Goal: Check status: Check status

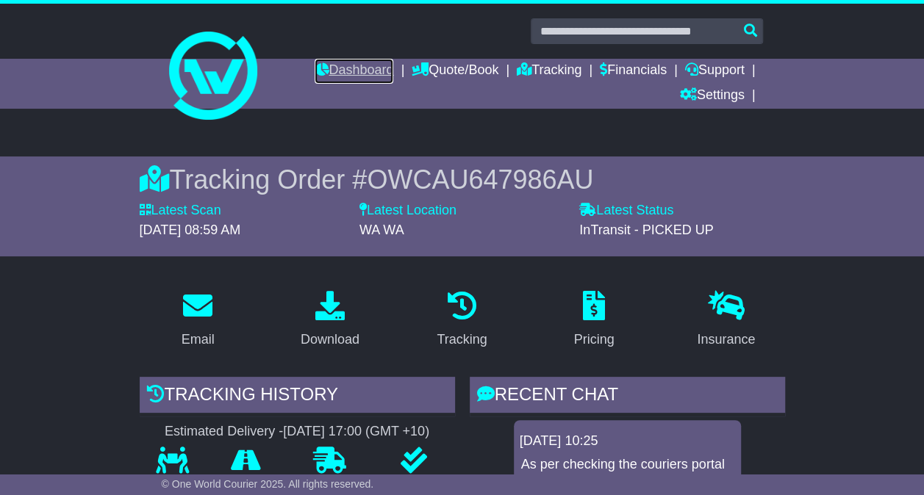
click at [348, 62] on link "Dashboard" at bounding box center [354, 71] width 79 height 25
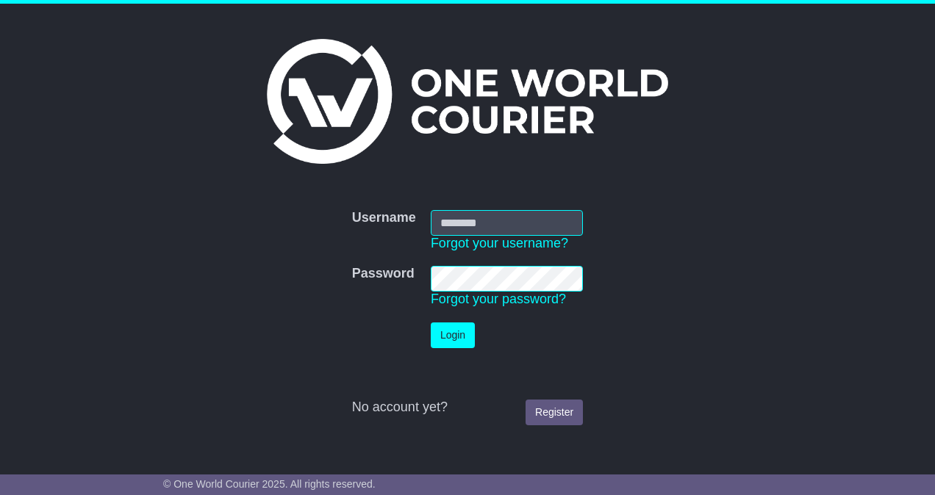
type input "**********"
click at [454, 340] on button "Login" at bounding box center [453, 336] width 44 height 26
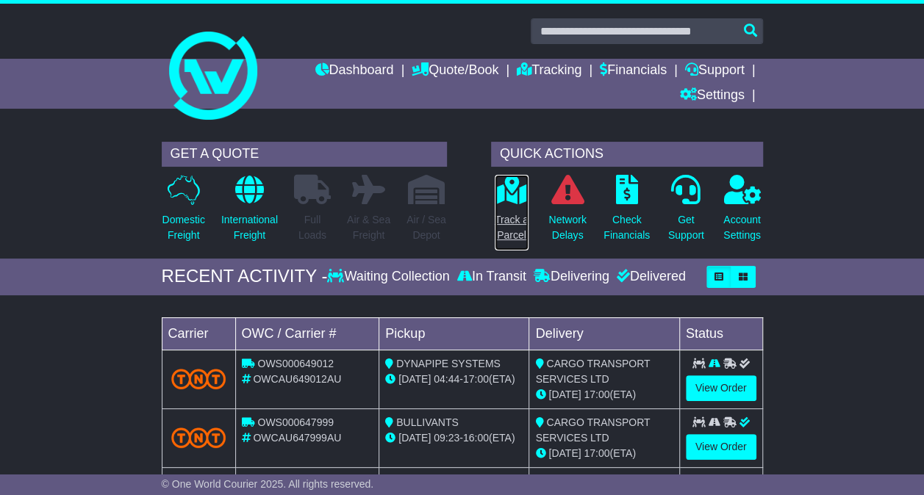
click at [511, 238] on p "Track a Parcel" at bounding box center [512, 227] width 34 height 31
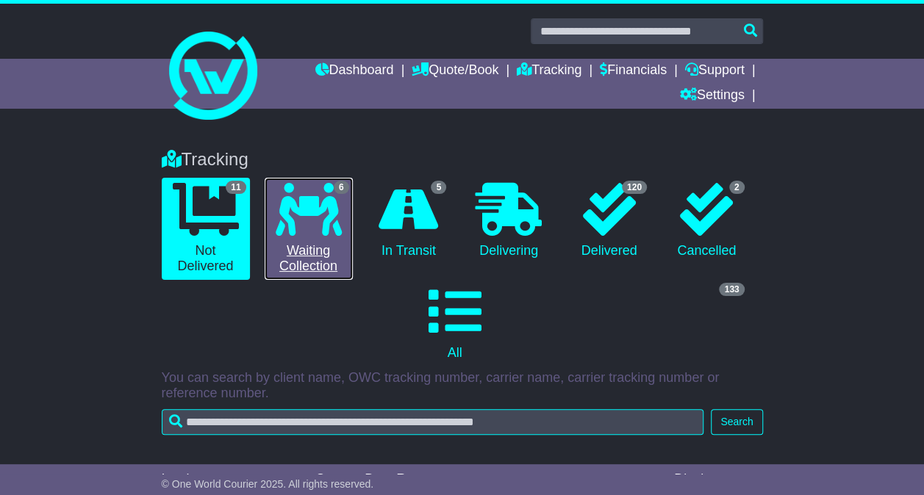
click at [287, 207] on icon at bounding box center [309, 209] width 66 height 53
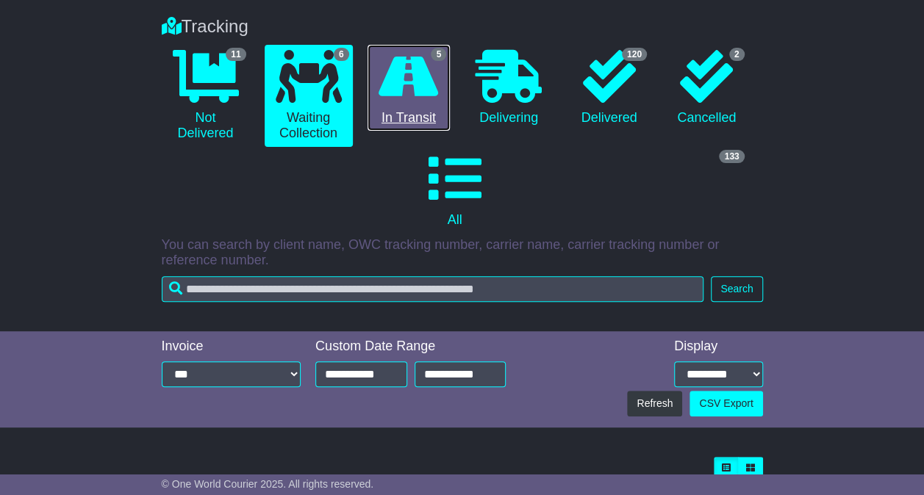
click at [392, 98] on icon at bounding box center [408, 76] width 60 height 53
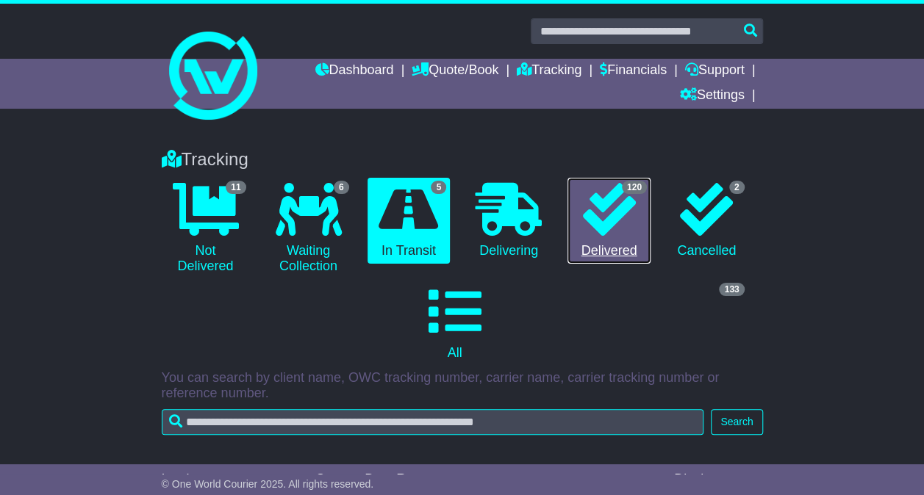
click at [595, 207] on icon at bounding box center [609, 209] width 53 height 53
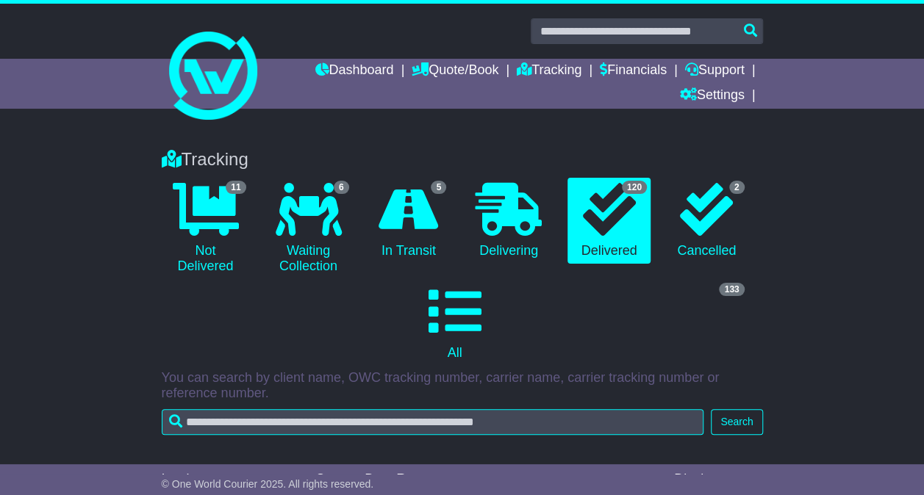
click at [357, 233] on li "6 Waiting Collection" at bounding box center [308, 229] width 103 height 102
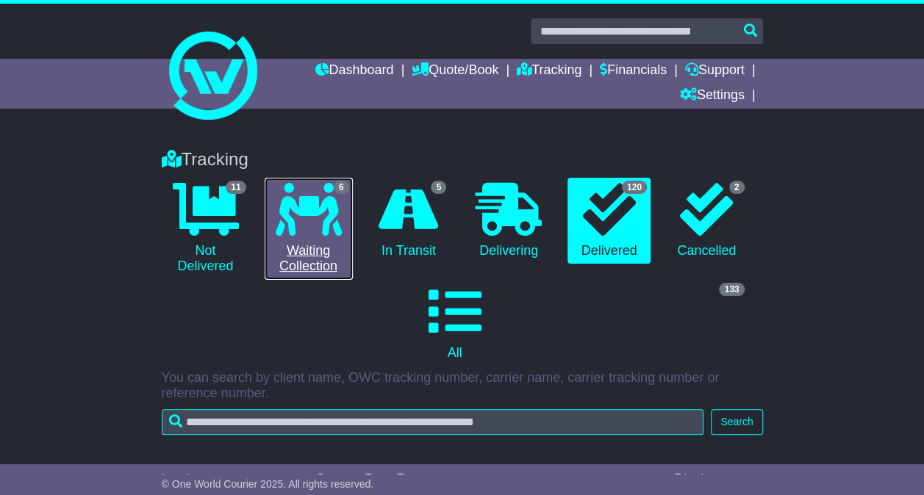
click at [318, 235] on link "6 Waiting Collection" at bounding box center [309, 229] width 88 height 102
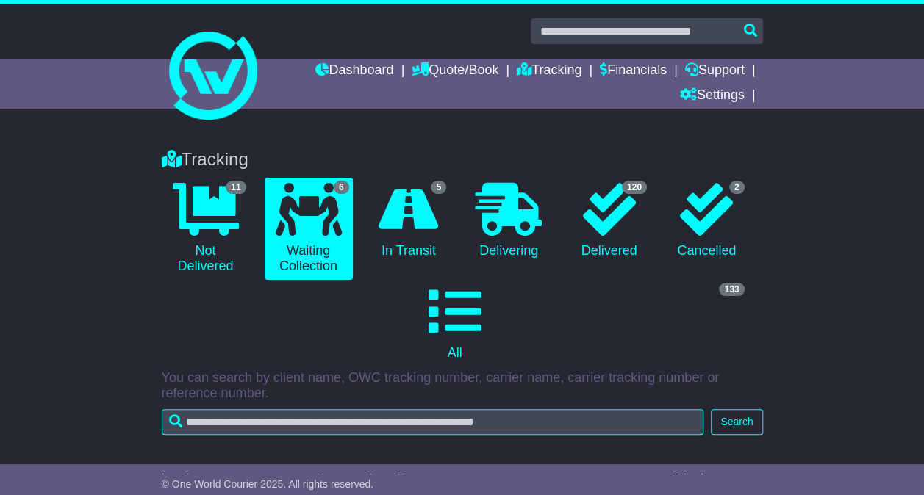
click at [801, 198] on div "Tracking 11 Not Delivered 6 Waiting Collection 5 In Transit 0 Delivering" at bounding box center [462, 299] width 924 height 330
click at [378, 68] on link "Dashboard" at bounding box center [354, 71] width 79 height 25
